Goal: Transaction & Acquisition: Purchase product/service

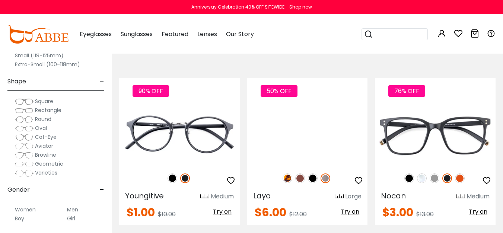
scroll to position [248, 0]
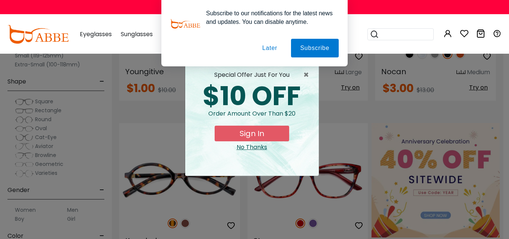
click at [266, 47] on button "Later" at bounding box center [270, 48] width 34 height 19
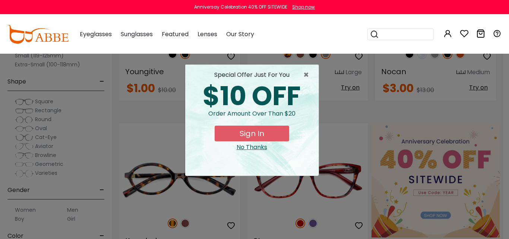
click at [304, 66] on div "special offer just for you $10 OFF Order amount over than $20 Sign In No Thanks" at bounding box center [251, 119] width 133 height 111
click at [304, 73] on span "×" at bounding box center [307, 74] width 9 height 9
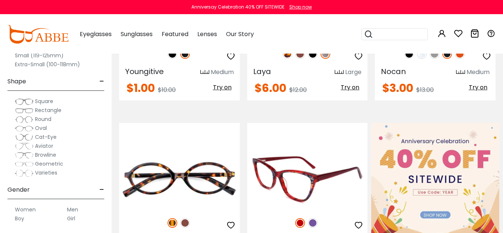
scroll to position [310, 0]
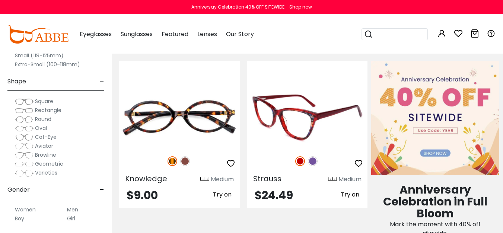
click at [299, 127] on img at bounding box center [307, 118] width 121 height 60
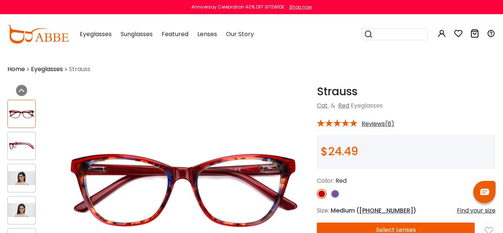
scroll to position [124, 0]
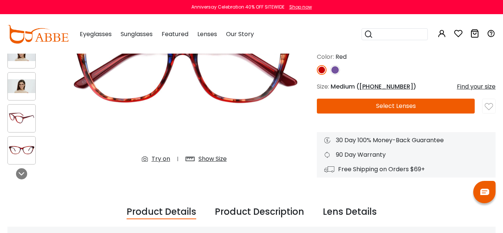
click at [369, 106] on button "Select Lenses" at bounding box center [396, 106] width 158 height 15
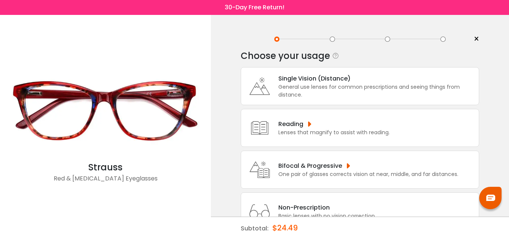
scroll to position [29, 0]
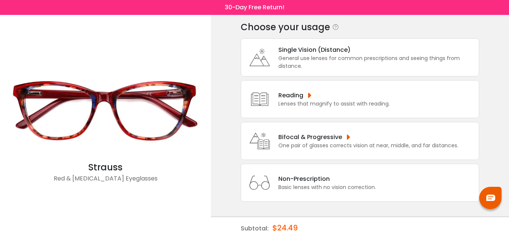
click at [316, 176] on div "Non-Prescription" at bounding box center [327, 178] width 98 height 9
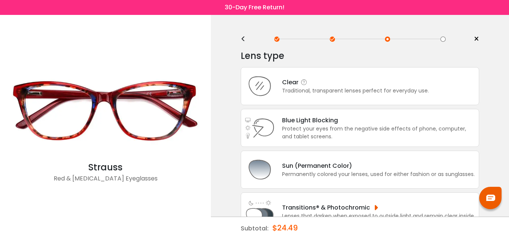
click at [324, 89] on div "Traditional, transparent lenses perfect for everyday use." at bounding box center [355, 91] width 147 height 8
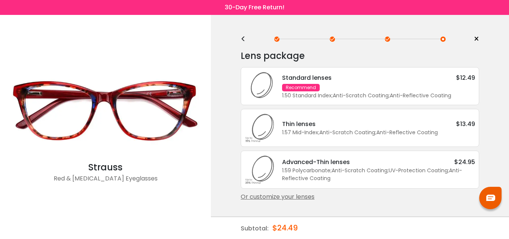
click at [324, 92] on div "1.50 Standard Index ; Anti-Scratch Coating ; Anti-Reflective Coating ;" at bounding box center [378, 96] width 193 height 8
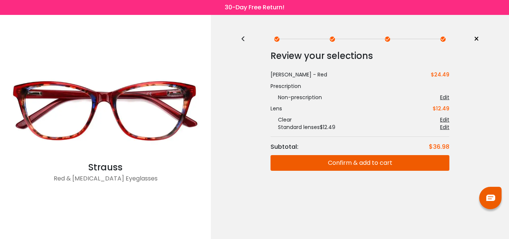
click at [342, 161] on button "Confirm & add to cart" at bounding box center [359, 163] width 179 height 16
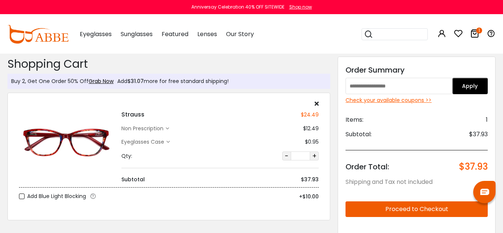
click at [391, 80] on input "text" at bounding box center [399, 86] width 107 height 16
paste input "****"
type input "****"
click at [465, 79] on button "Apply" at bounding box center [469, 86] width 35 height 16
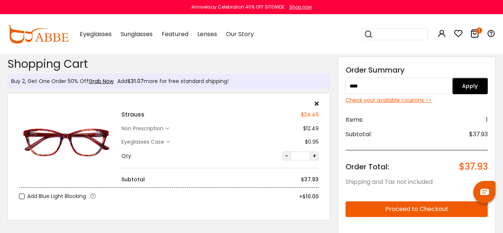
drag, startPoint x: 464, startPoint y: 85, endPoint x: 467, endPoint y: 45, distance: 39.6
click at [468, 78] on button "Apply" at bounding box center [469, 86] width 35 height 16
